Goal: Task Accomplishment & Management: Complete application form

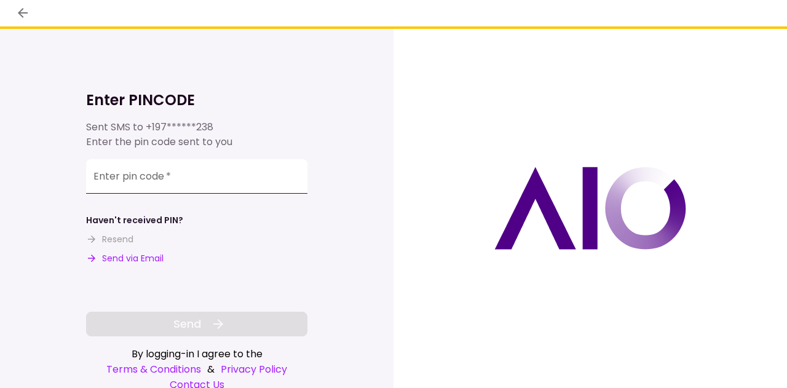
click at [221, 180] on input "Enter pin code   *" at bounding box center [196, 176] width 221 height 34
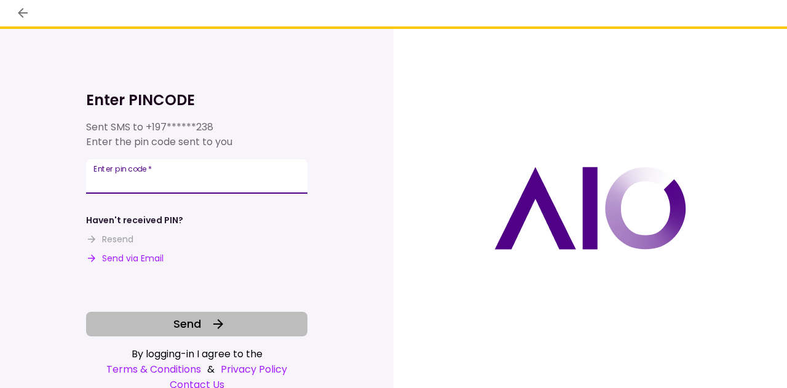
type input "******"
click at [189, 317] on span "Send" at bounding box center [187, 323] width 28 height 17
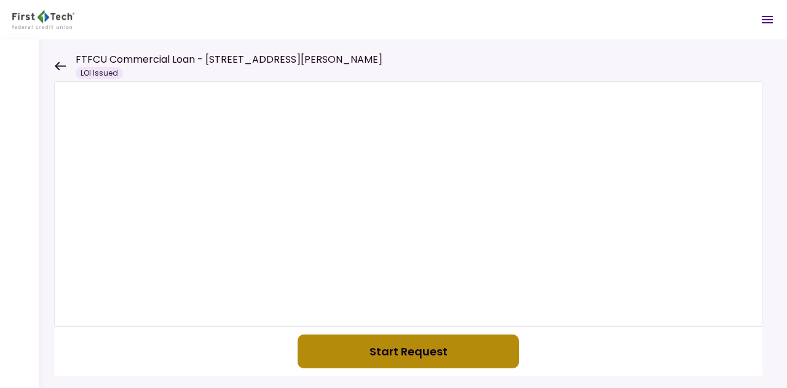
click at [422, 351] on button "Start Request" at bounding box center [408, 351] width 221 height 34
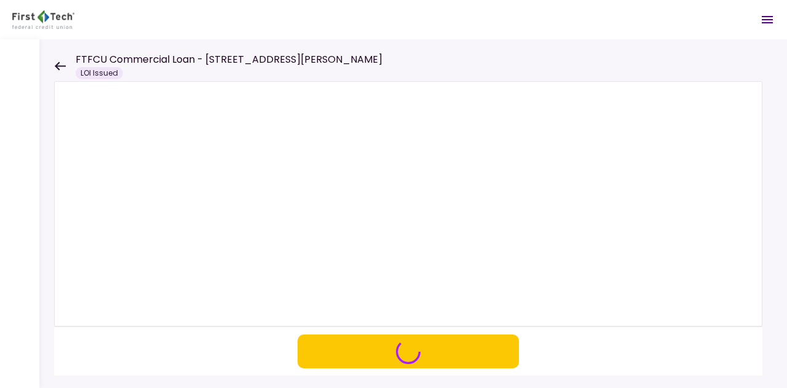
click at [410, 347] on icon "button" at bounding box center [408, 351] width 25 height 25
click at [53, 66] on div at bounding box center [412, 213] width 747 height 349
click at [57, 65] on icon at bounding box center [60, 65] width 11 height 9
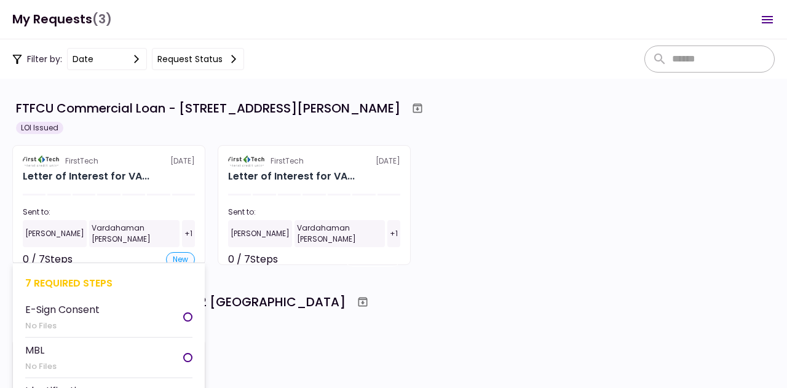
click at [95, 184] on section "FirstTech [DATE] Letter of Interest for VA... Sent to: [PERSON_NAME] Vardahaman…" at bounding box center [108, 205] width 193 height 120
